Goal: Task Accomplishment & Management: Manage account settings

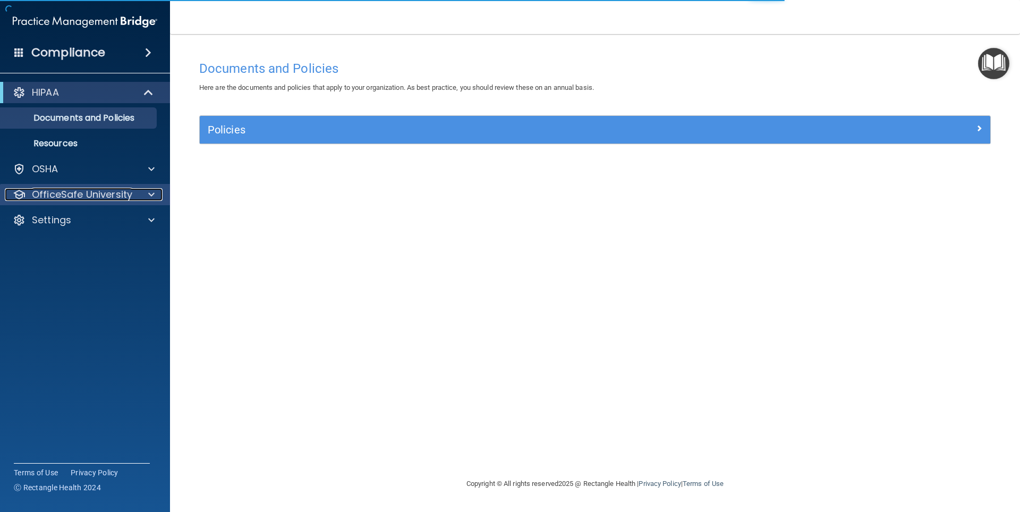
click at [157, 198] on div at bounding box center [150, 194] width 27 height 13
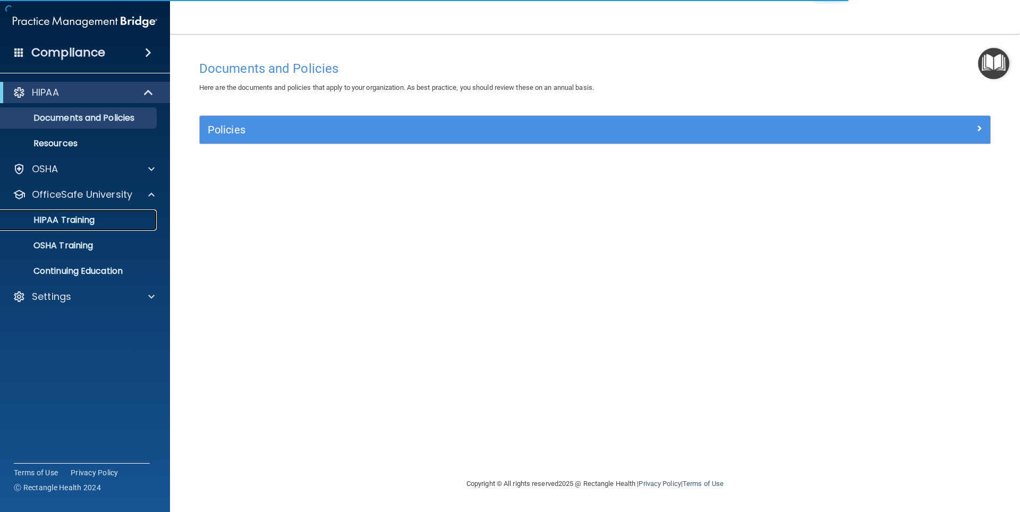
click at [59, 219] on p "HIPAA Training" at bounding box center [51, 220] width 88 height 11
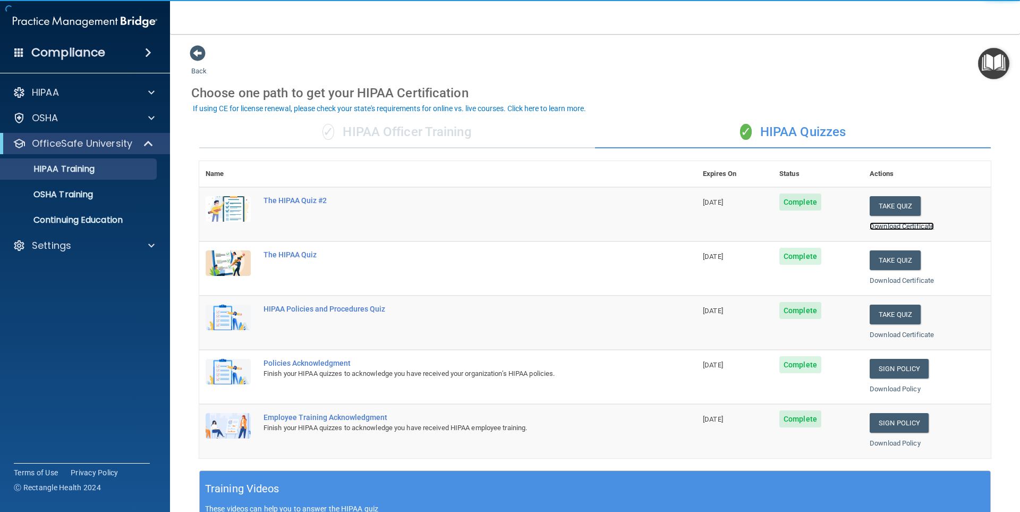
click at [889, 226] on link "Download Certificate" at bounding box center [902, 226] width 64 height 8
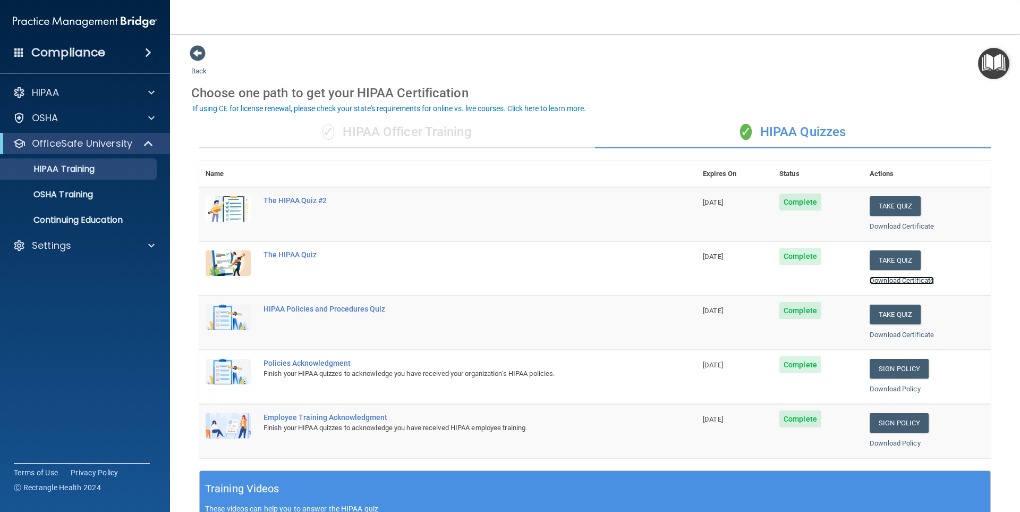
click at [902, 277] on link "Download Certificate" at bounding box center [902, 280] width 64 height 8
click at [898, 338] on link "Download Certificate" at bounding box center [902, 334] width 64 height 8
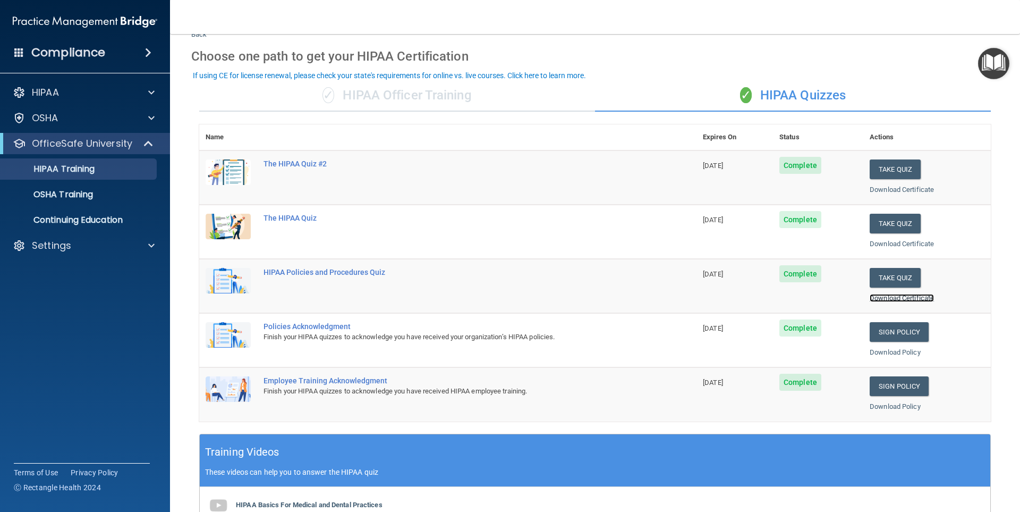
scroll to position [45, 0]
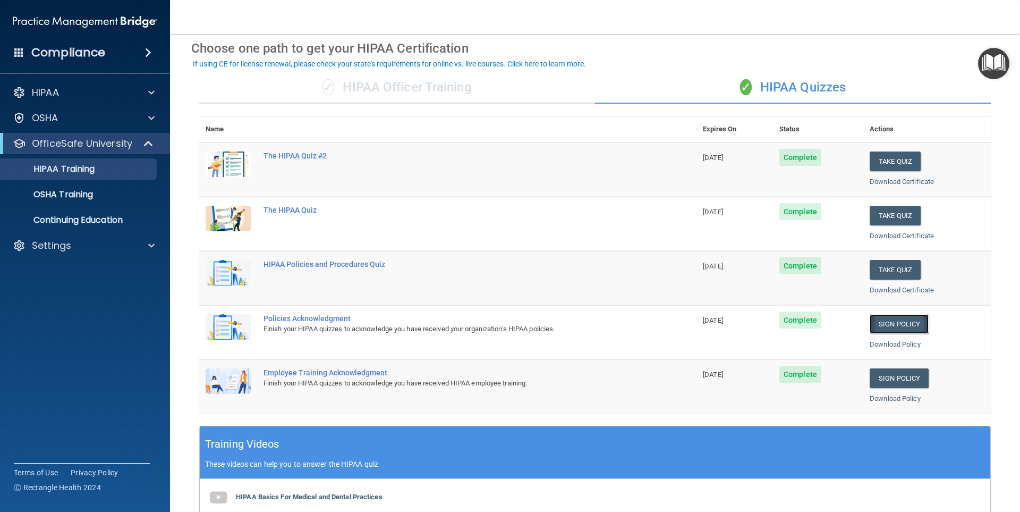
click at [884, 323] on link "Sign Policy" at bounding box center [899, 324] width 59 height 20
click at [881, 380] on link "Sign Policy" at bounding box center [899, 378] width 59 height 20
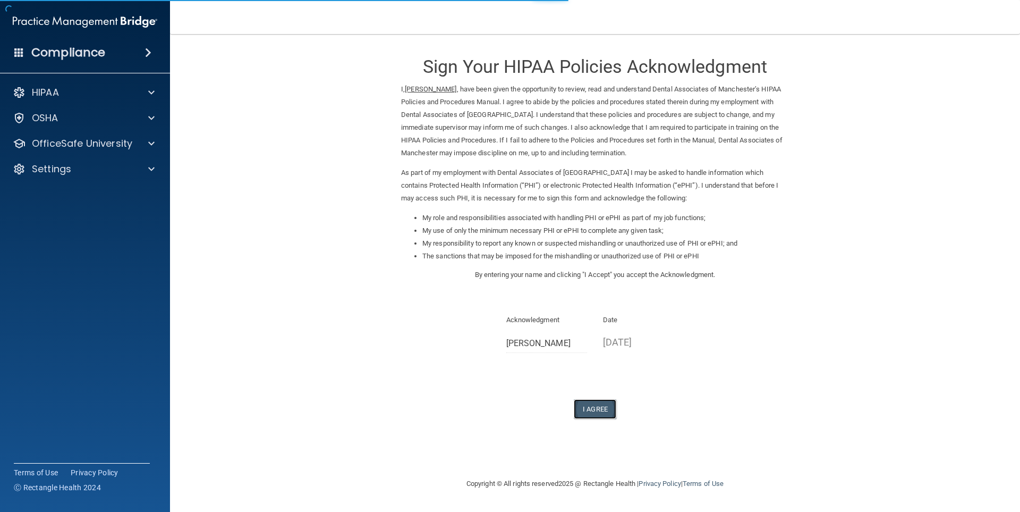
click at [588, 406] on button "I Agree" at bounding box center [595, 409] width 42 height 20
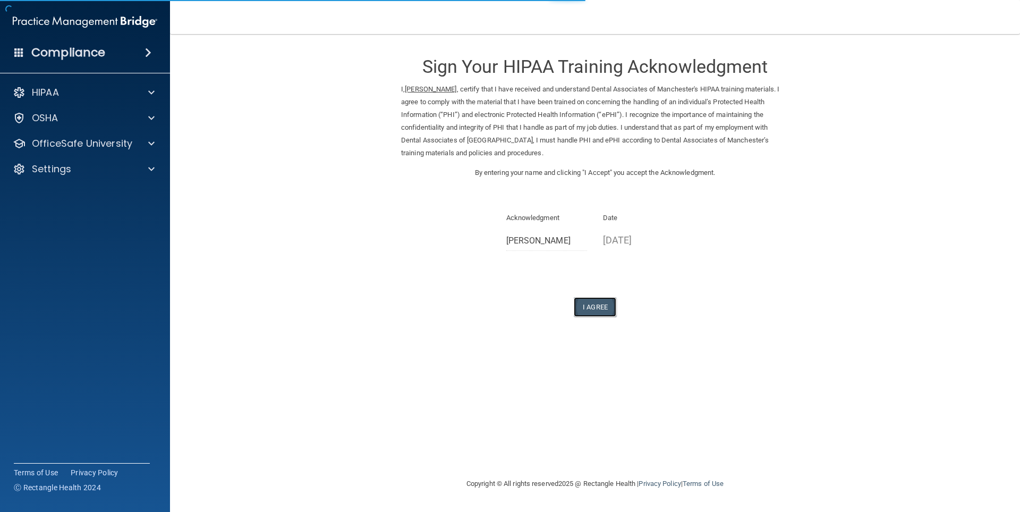
click at [578, 305] on button "I Agree" at bounding box center [595, 307] width 42 height 20
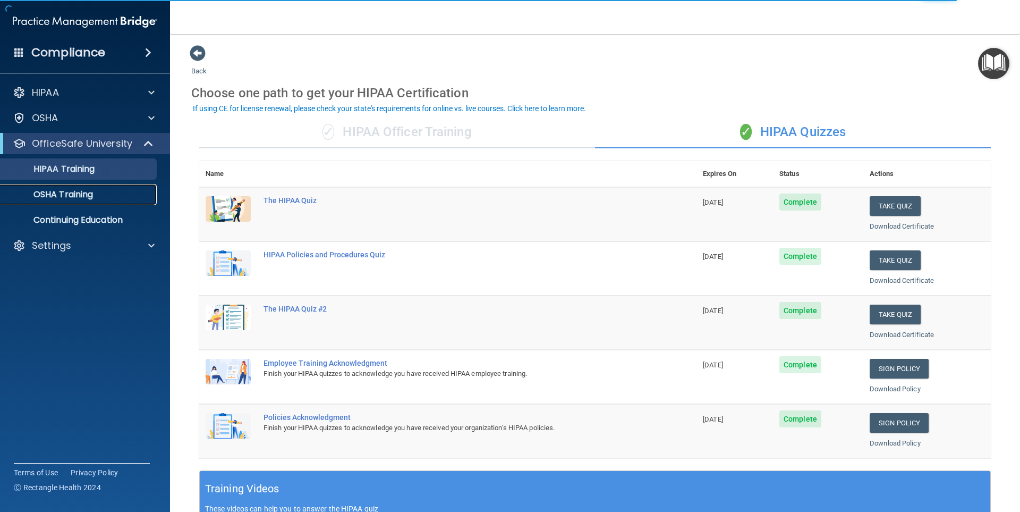
click at [101, 198] on div "OSHA Training" at bounding box center [79, 194] width 145 height 11
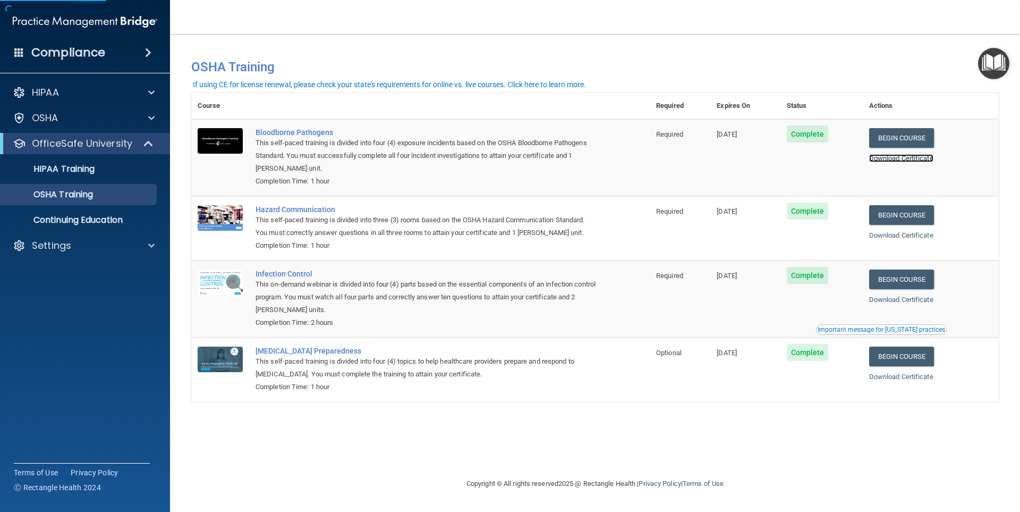
click at [883, 157] on link "Download Certificate" at bounding box center [901, 158] width 64 height 8
click at [920, 234] on link "Download Certificate" at bounding box center [901, 235] width 64 height 8
click at [908, 302] on link "Download Certificate" at bounding box center [901, 299] width 64 height 8
click at [943, 379] on div "Download Certificate" at bounding box center [930, 376] width 123 height 13
click at [933, 377] on link "Download Certificate" at bounding box center [901, 376] width 64 height 8
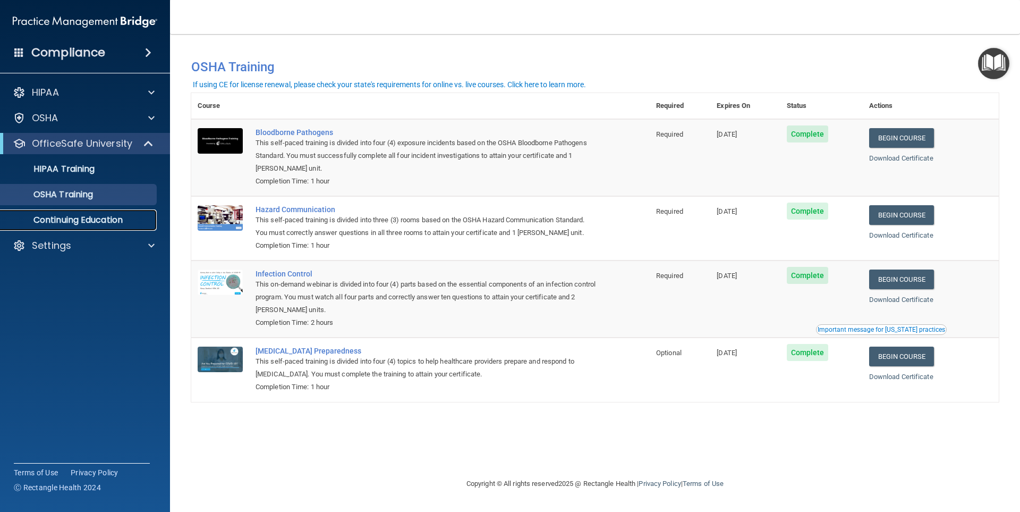
click at [124, 223] on p "Continuing Education" at bounding box center [79, 220] width 145 height 11
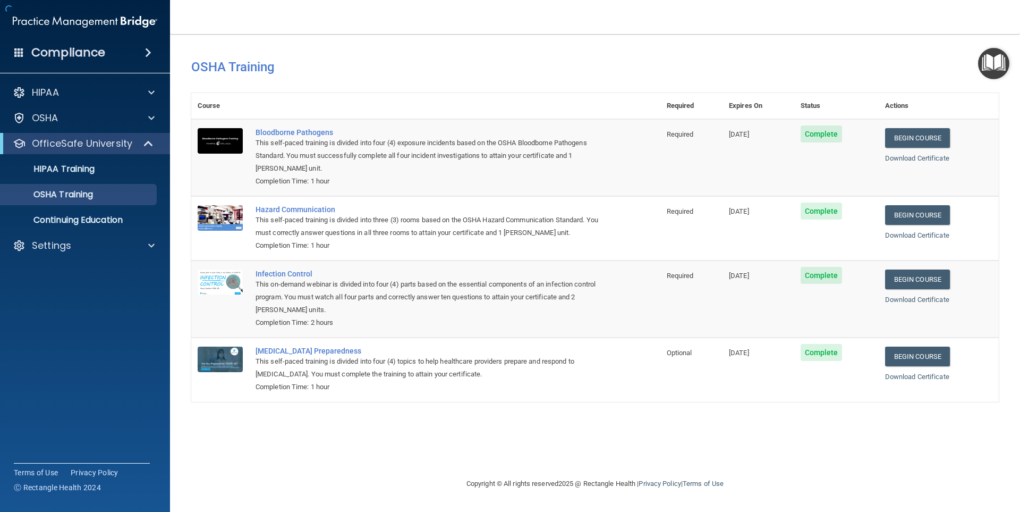
click at [43, 52] on h4 "Compliance" at bounding box center [68, 52] width 74 height 15
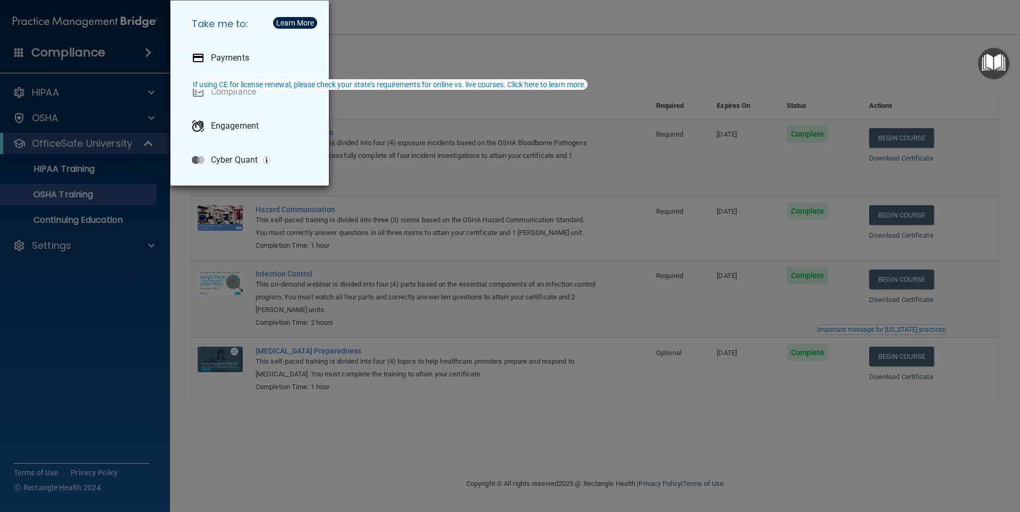
click at [401, 47] on div "Take me to: Payments Compliance Engagement Cyber Quant" at bounding box center [510, 256] width 1020 height 512
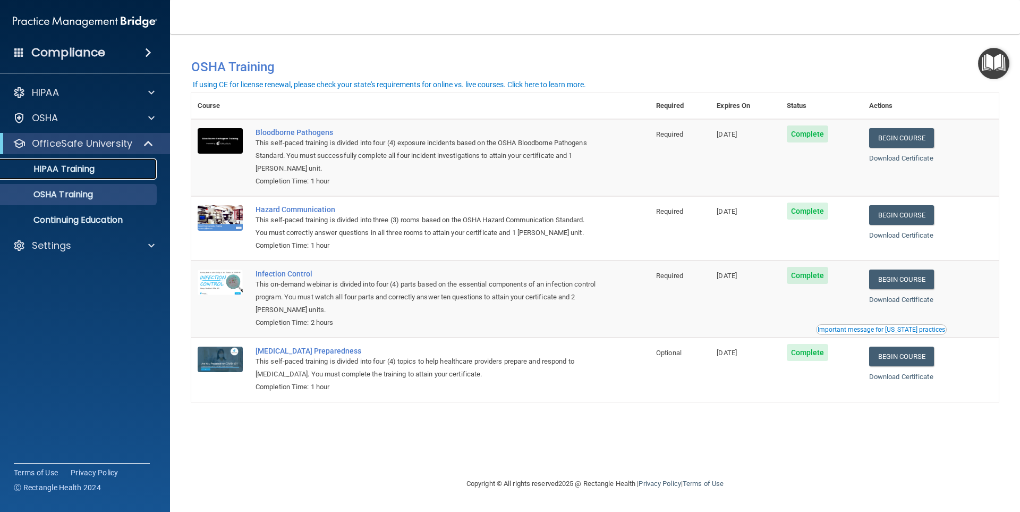
click at [63, 164] on p "HIPAA Training" at bounding box center [51, 169] width 88 height 11
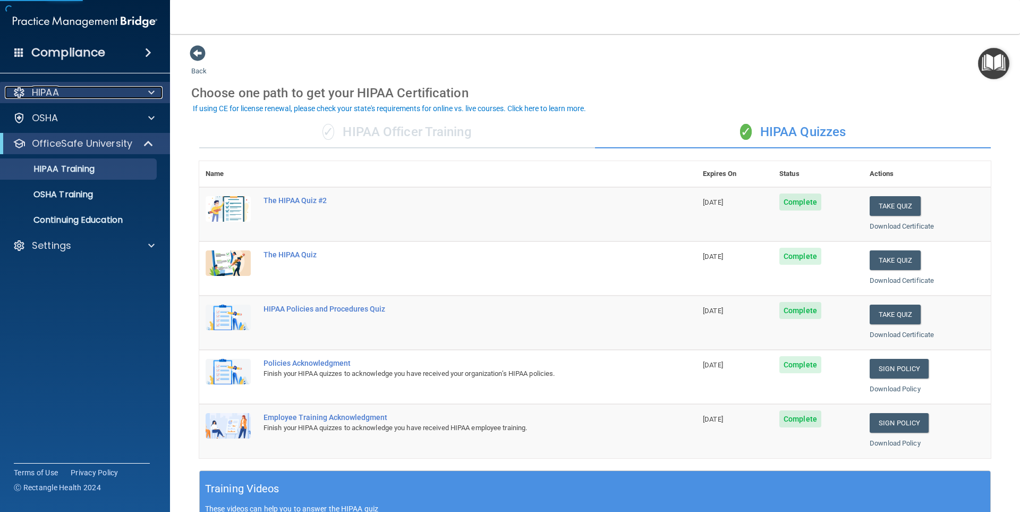
click at [61, 92] on div "HIPAA" at bounding box center [71, 92] width 132 height 13
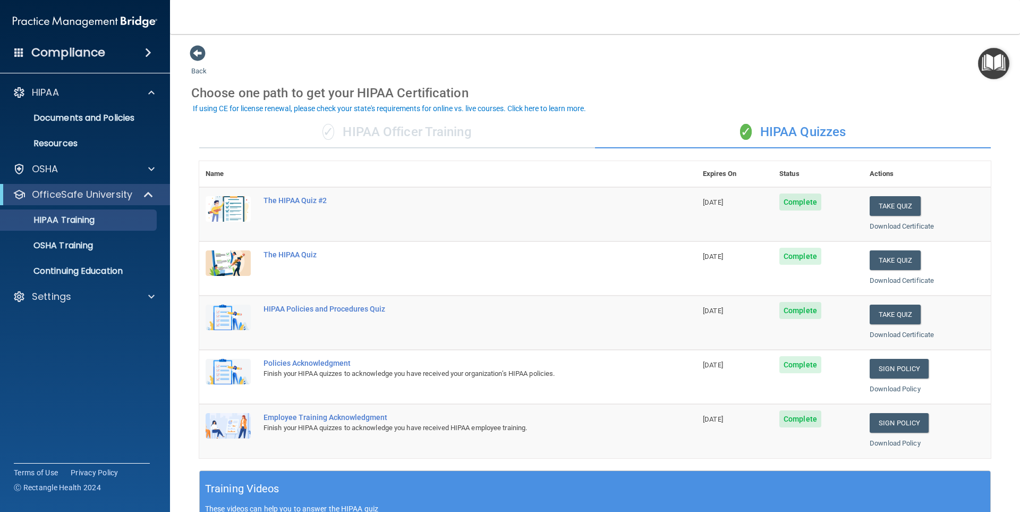
click at [64, 54] on h4 "Compliance" at bounding box center [68, 52] width 74 height 15
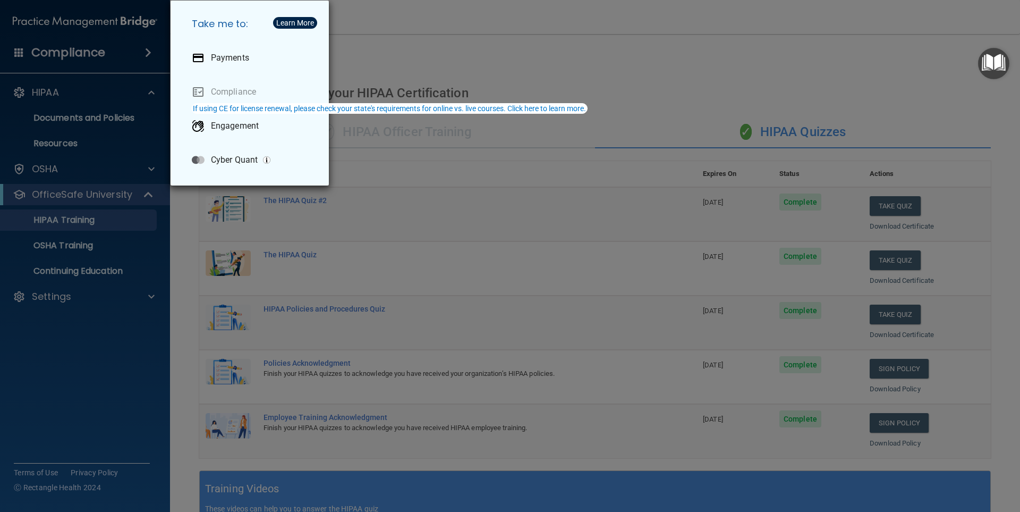
click at [21, 53] on div "Take me to: Payments Compliance Engagement Cyber Quant" at bounding box center [510, 256] width 1020 height 512
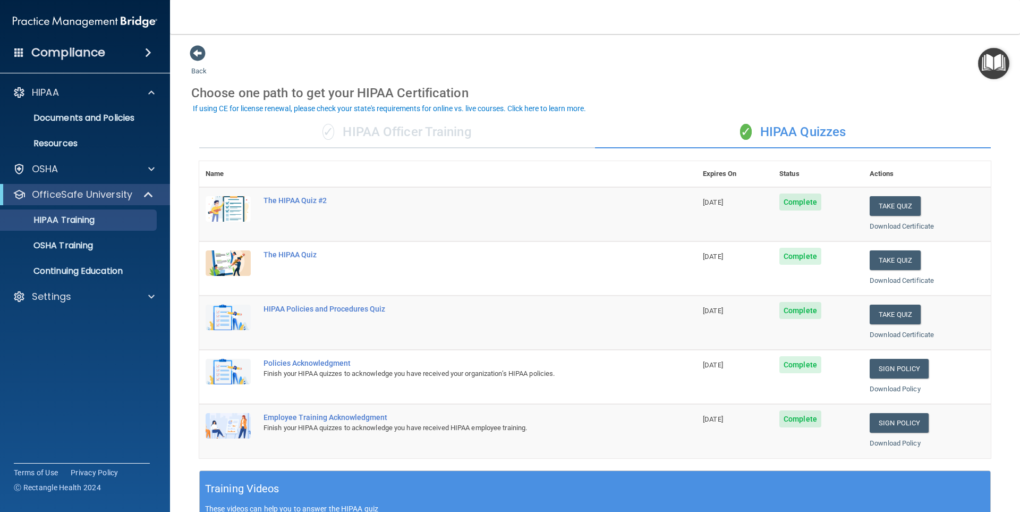
click at [15, 51] on span at bounding box center [19, 52] width 10 height 10
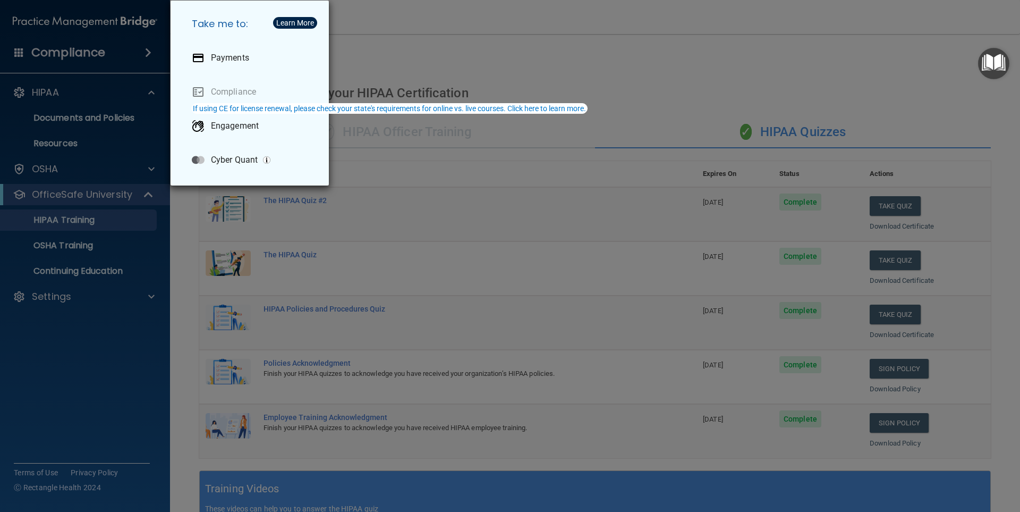
click at [401, 37] on div "Take me to: Payments Compliance Engagement Cyber Quant" at bounding box center [510, 256] width 1020 height 512
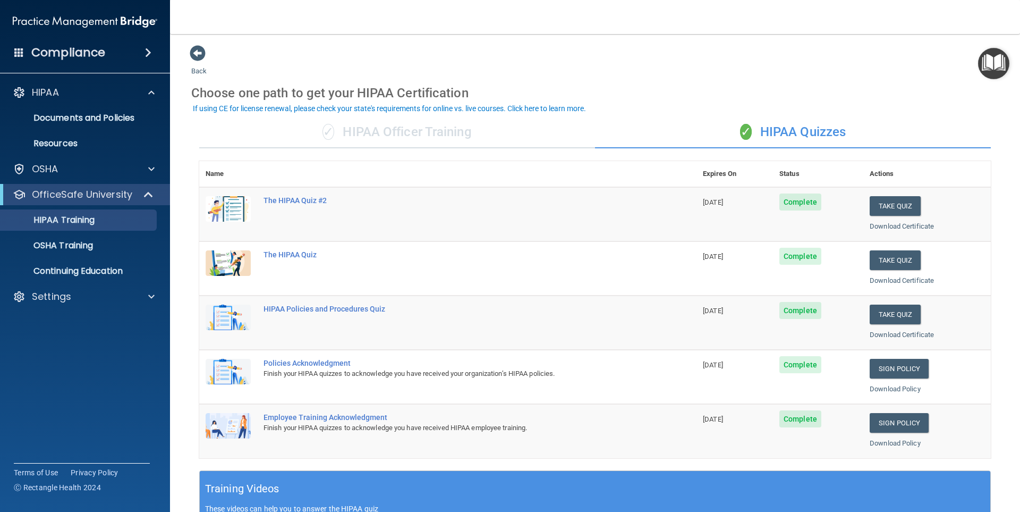
click at [987, 56] on img "Open Resource Center" at bounding box center [993, 63] width 31 height 31
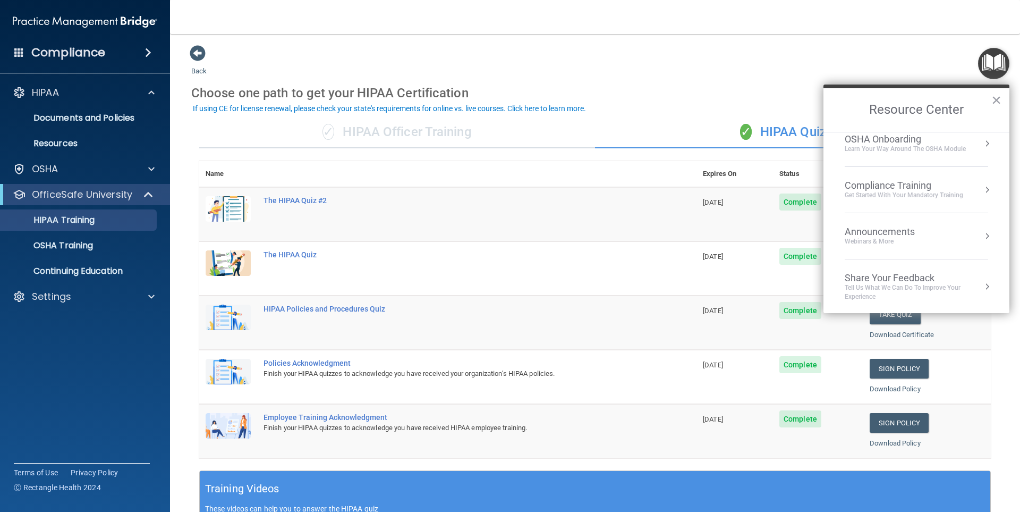
scroll to position [59, 0]
